Goal: Transaction & Acquisition: Purchase product/service

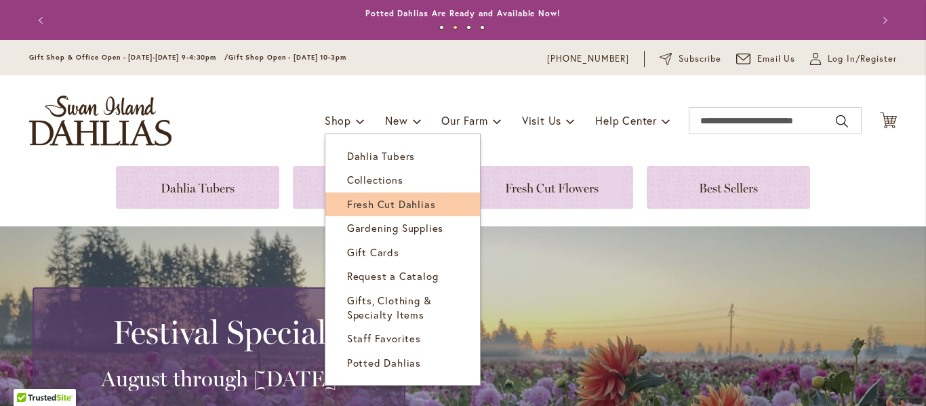
click at [400, 200] on span "Fresh Cut Dahlias" at bounding box center [391, 204] width 89 height 14
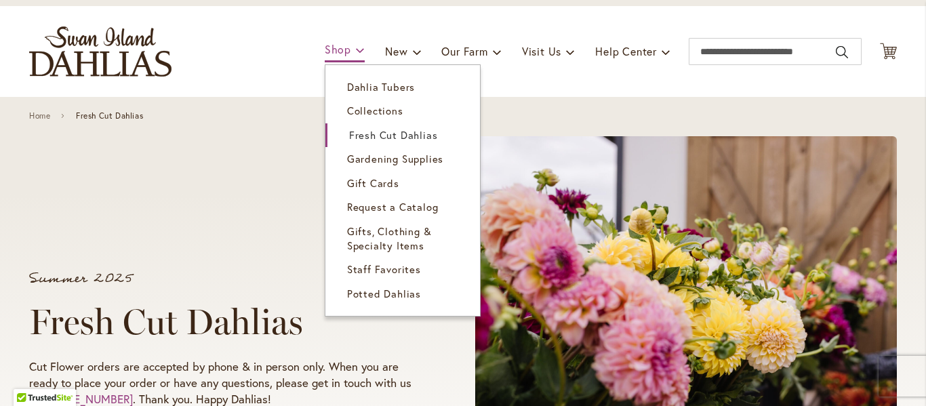
scroll to position [68, 0]
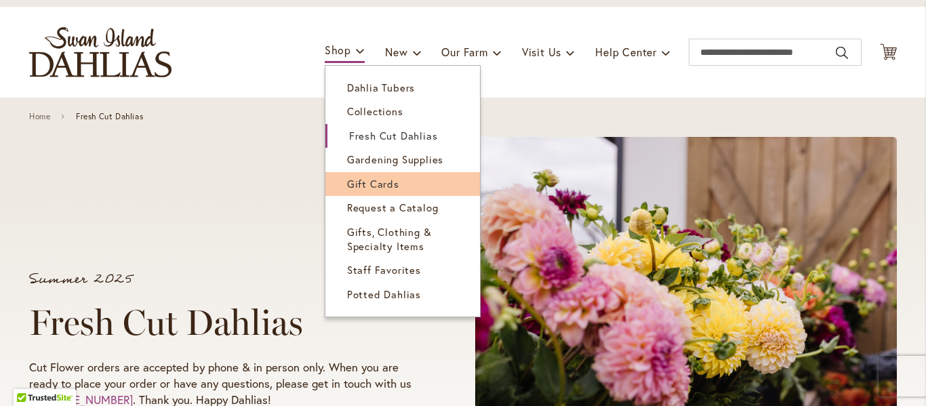
click at [389, 188] on link "Gift Cards" at bounding box center [402, 184] width 155 height 24
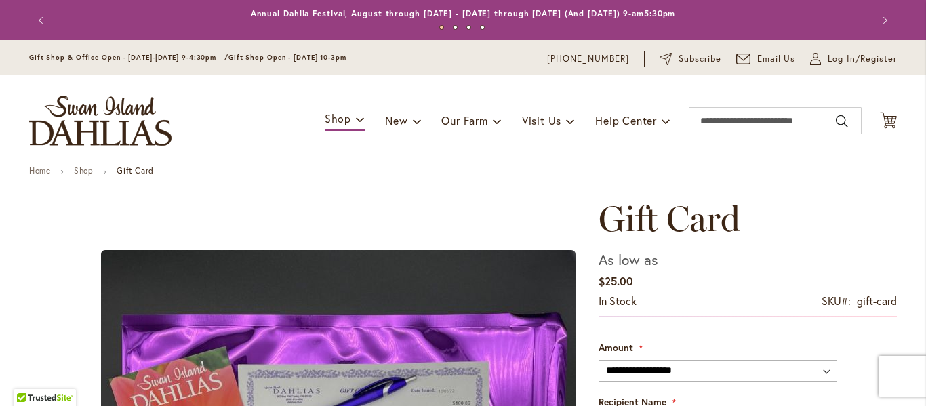
click at [119, 129] on img "store logo" at bounding box center [100, 121] width 142 height 50
